Goal: Task Accomplishment & Management: Use online tool/utility

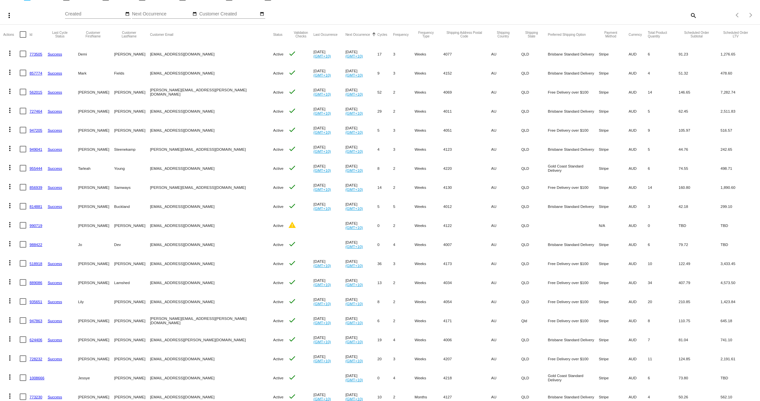
scroll to position [24, 0]
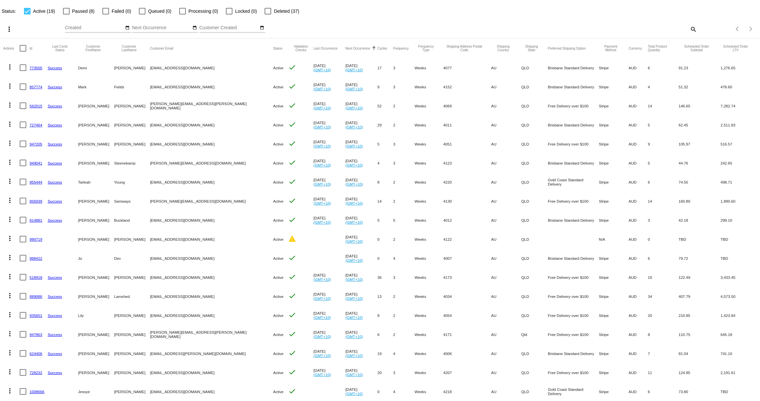
click at [36, 201] on link "856939" at bounding box center [36, 201] width 13 height 4
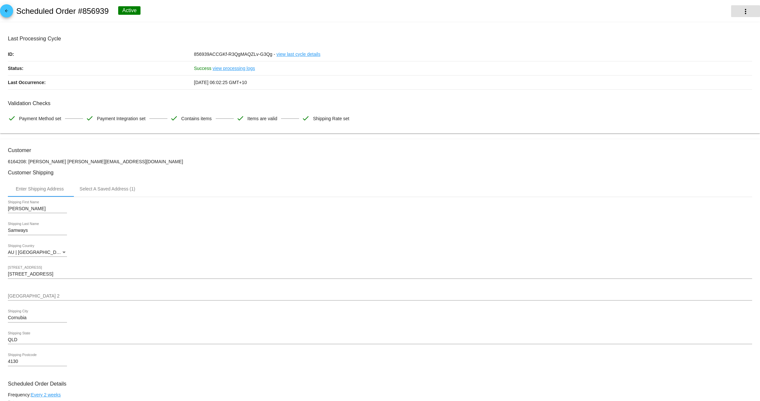
click at [741, 9] on button "more_vert" at bounding box center [745, 11] width 29 height 12
click at [718, 60] on button "cached Process Now" at bounding box center [714, 63] width 92 height 16
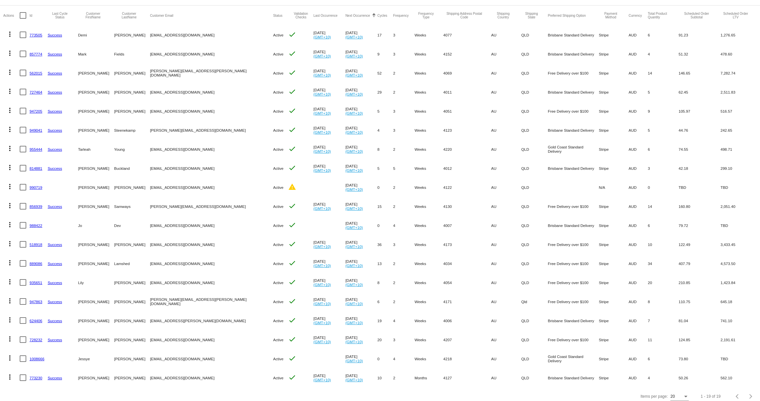
scroll to position [59, 0]
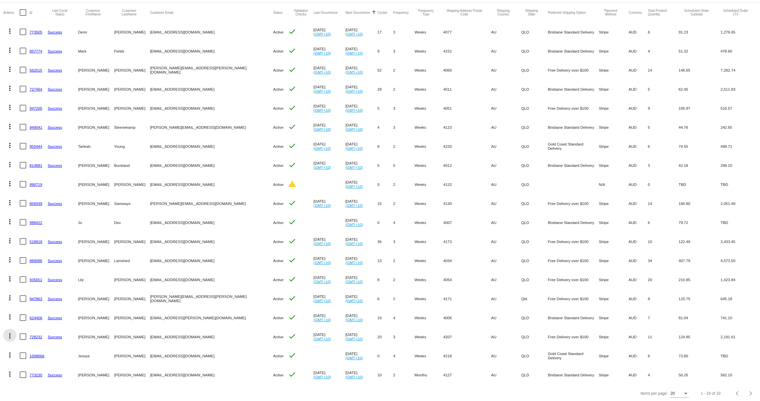
click at [10, 336] on mat-icon "more_vert" at bounding box center [10, 336] width 8 height 8
click at [97, 395] on div at bounding box center [380, 200] width 760 height 401
click at [9, 336] on mat-icon "more_vert" at bounding box center [10, 336] width 8 height 8
click at [40, 397] on div at bounding box center [380, 200] width 760 height 401
click at [10, 336] on mat-icon "more_vert" at bounding box center [10, 336] width 8 height 8
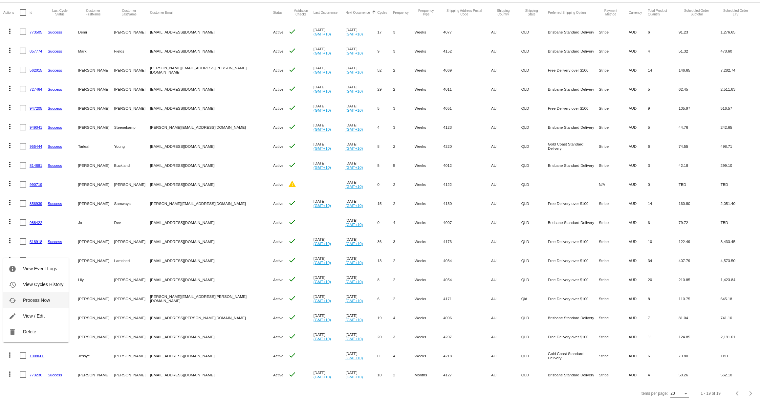
click at [36, 300] on span "Process Now" at bounding box center [36, 299] width 27 height 5
